Goal: Complete application form

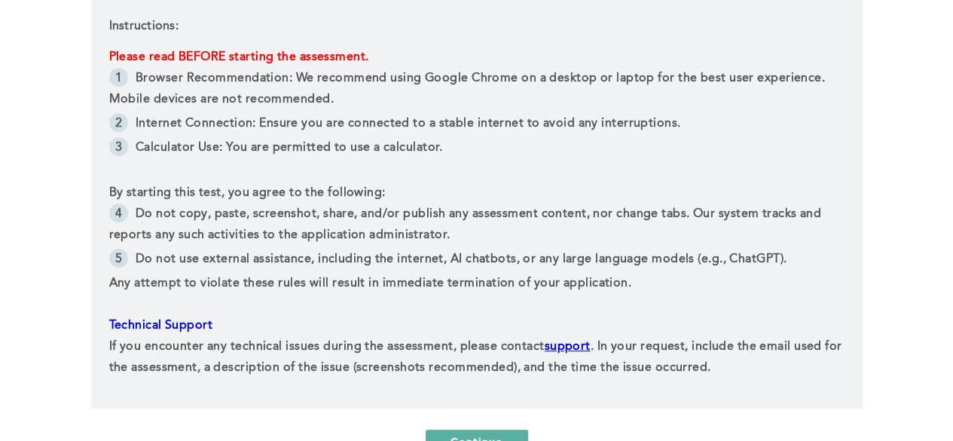
scroll to position [346, 0]
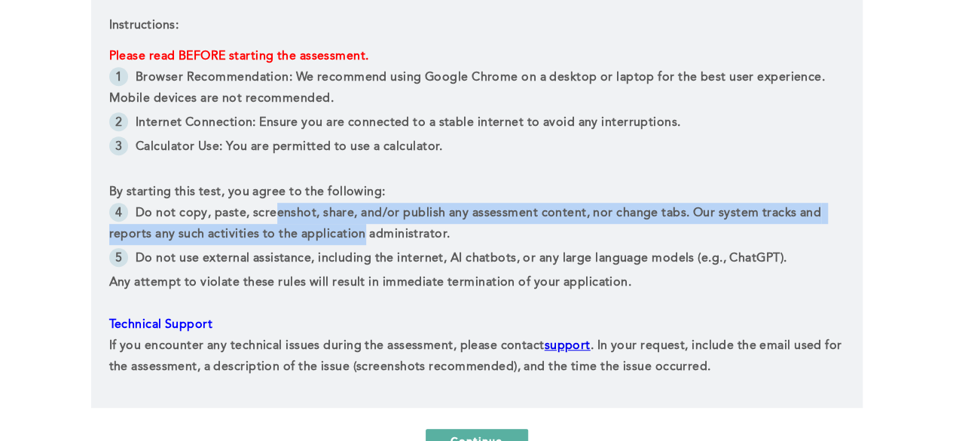
drag, startPoint x: 276, startPoint y: 213, endPoint x: 362, endPoint y: 228, distance: 87.4
click at [362, 228] on span "Do not copy, paste, screenshot, share, and/or publish any assessment content, n…" at bounding box center [467, 223] width 716 height 33
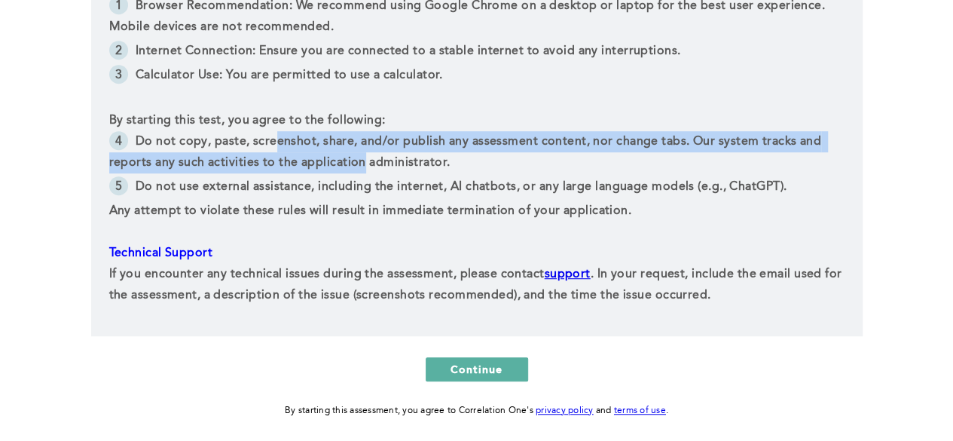
scroll to position [419, 0]
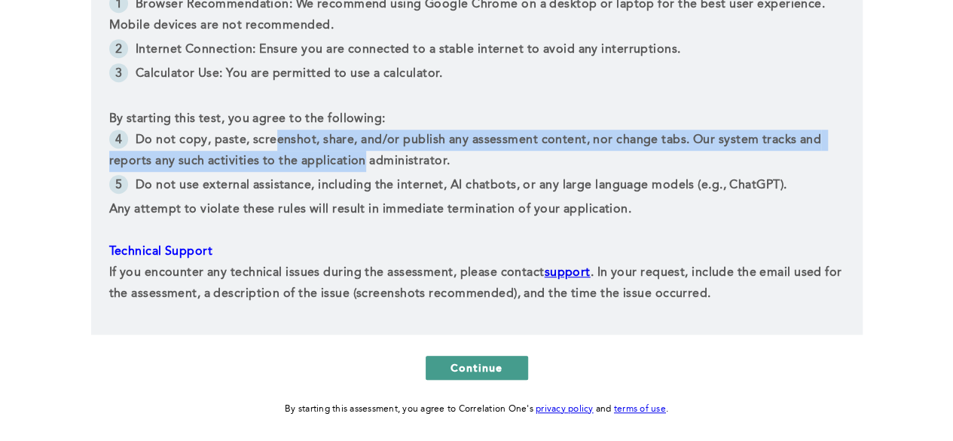
click at [442, 364] on button "Continue" at bounding box center [477, 368] width 103 height 24
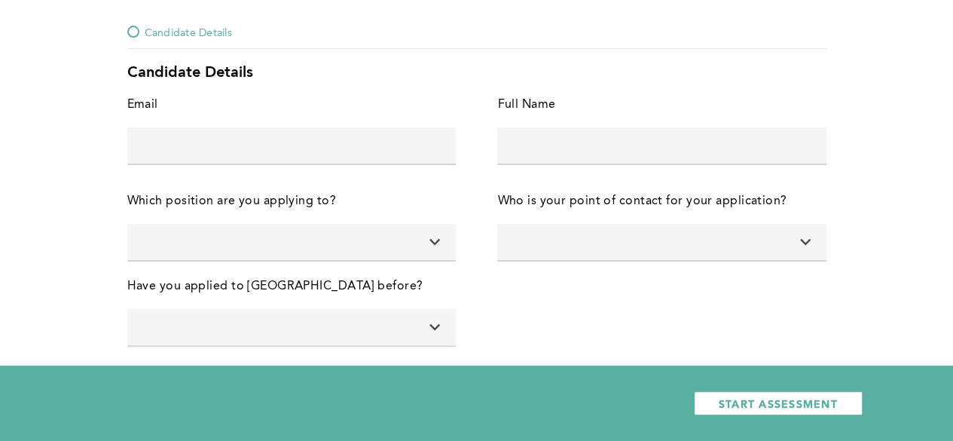
scroll to position [87, 0]
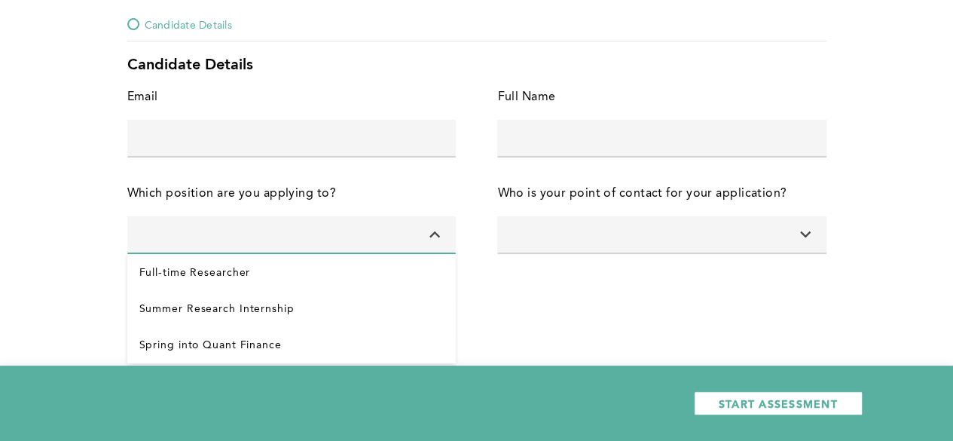
click at [364, 240] on input at bounding box center [291, 234] width 329 height 36
click at [606, 225] on input at bounding box center [661, 234] width 329 height 36
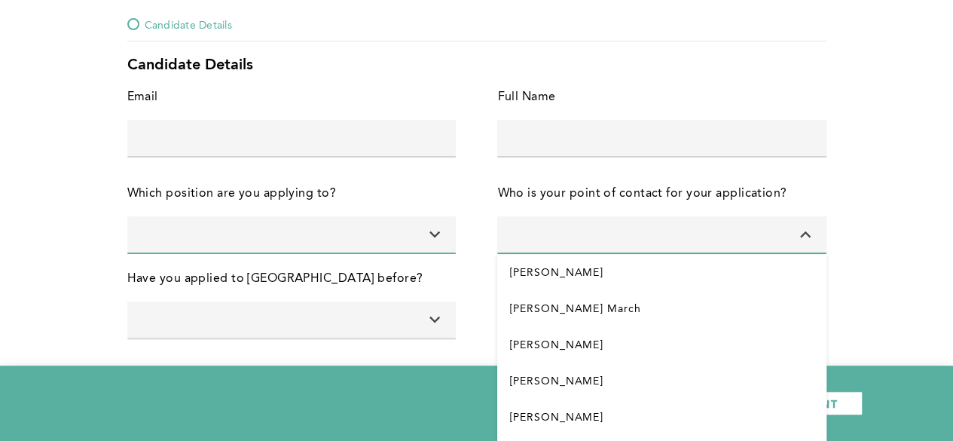
click at [56, 228] on div "Candidate Details Candidate Details Email error placeholder Full Name error pla…" at bounding box center [476, 177] width 953 height 528
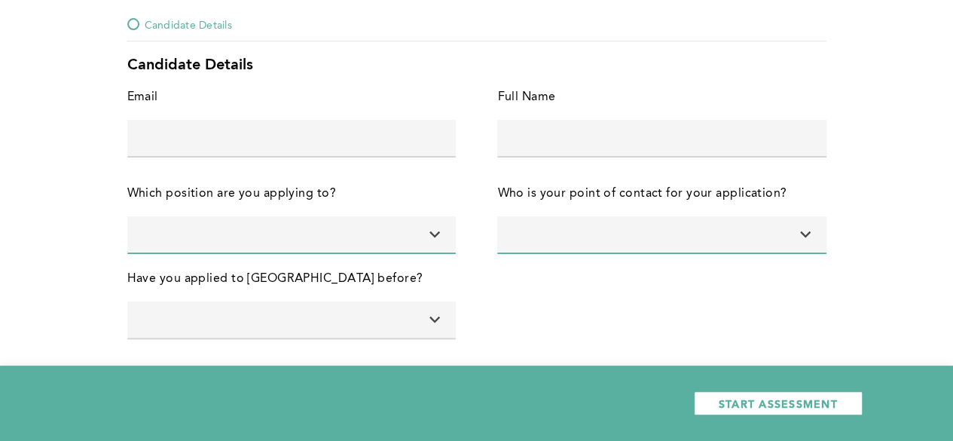
click at [196, 325] on input at bounding box center [291, 319] width 329 height 36
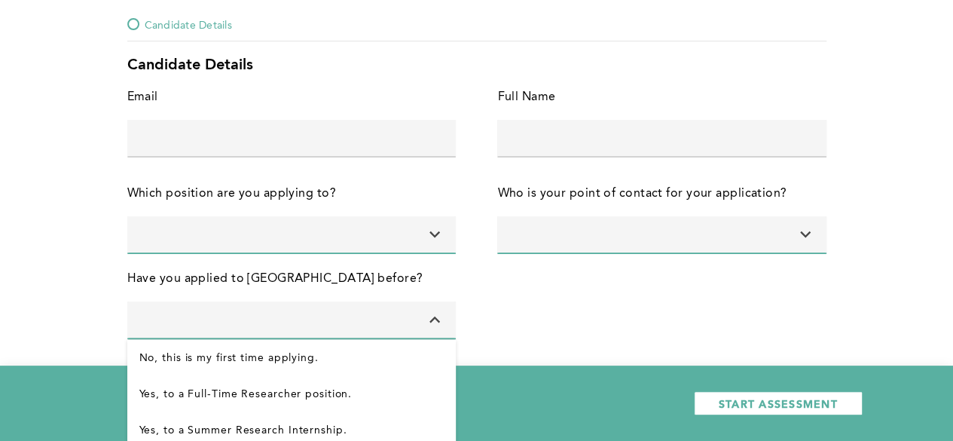
scroll to position [131, 0]
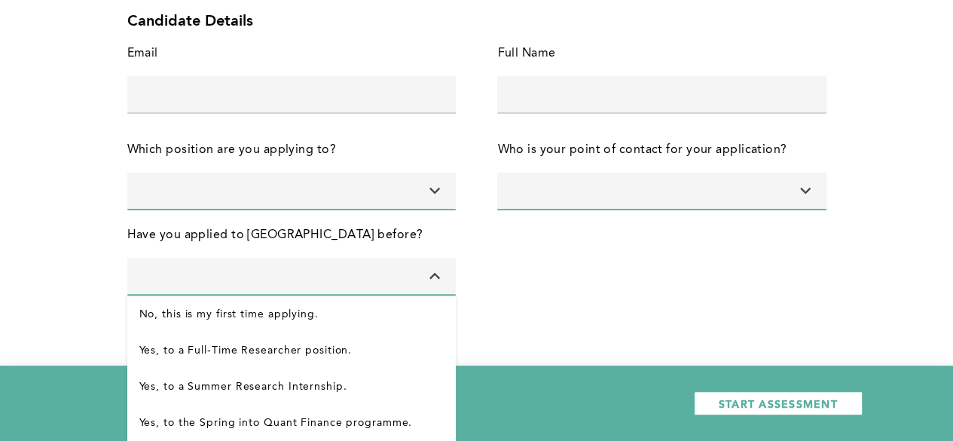
click at [56, 280] on div "Candidate Details Candidate Details Email error placeholder Full Name error pla…" at bounding box center [476, 133] width 953 height 528
